Goal: Task Accomplishment & Management: Manage account settings

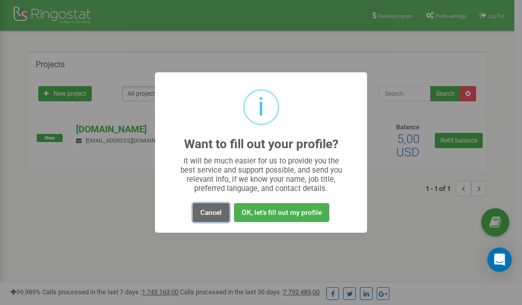
click at [206, 212] on button "Cancel" at bounding box center [211, 212] width 37 height 19
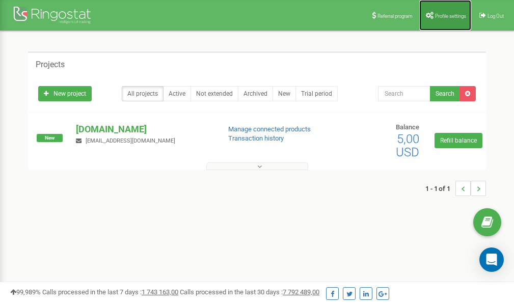
click at [442, 13] on span "Profile settings" at bounding box center [450, 16] width 31 height 6
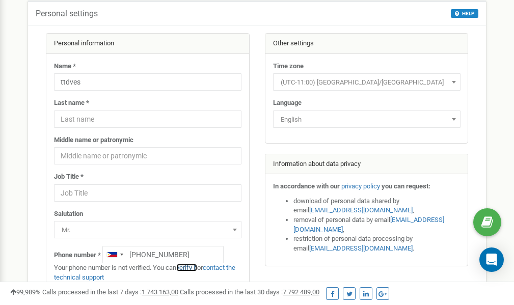
click at [190, 268] on link "verify it" at bounding box center [186, 268] width 21 height 8
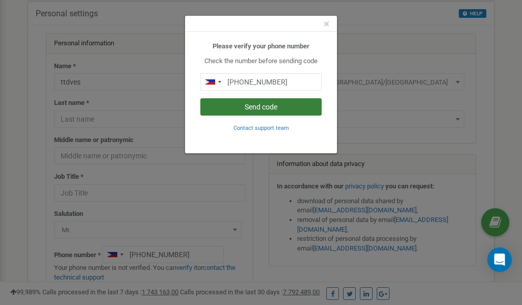
click at [285, 106] on button "Send code" at bounding box center [260, 106] width 121 height 17
